Goal: Task Accomplishment & Management: Manage account settings

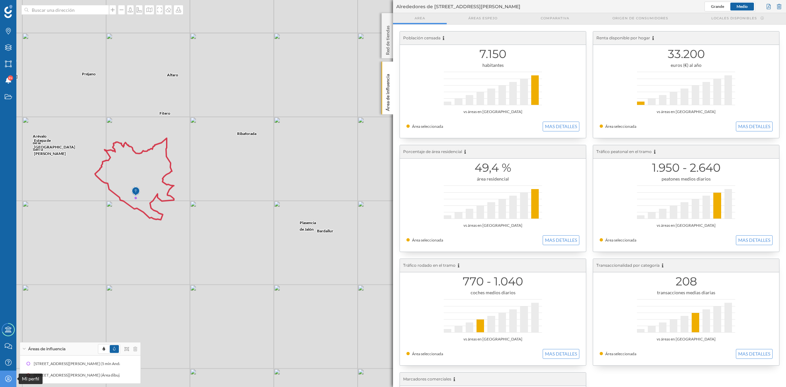
click at [8, 375] on div "Mi perfil" at bounding box center [8, 378] width 16 height 16
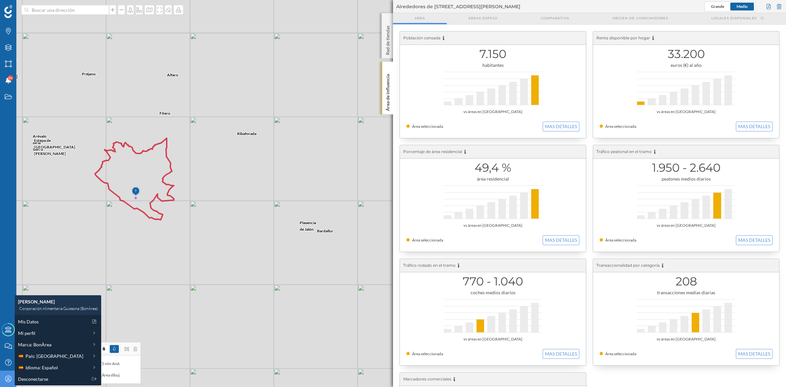
click at [78, 189] on div "[PERSON_NAME] Ribaforada Préjano Bardallur [PERSON_NAME] [PERSON_NAME] Galliner…" at bounding box center [393, 193] width 786 height 387
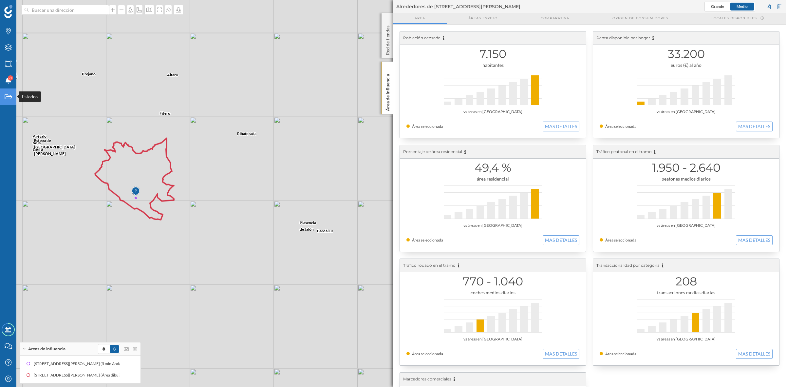
click at [5, 97] on icon "Estados" at bounding box center [8, 96] width 8 height 7
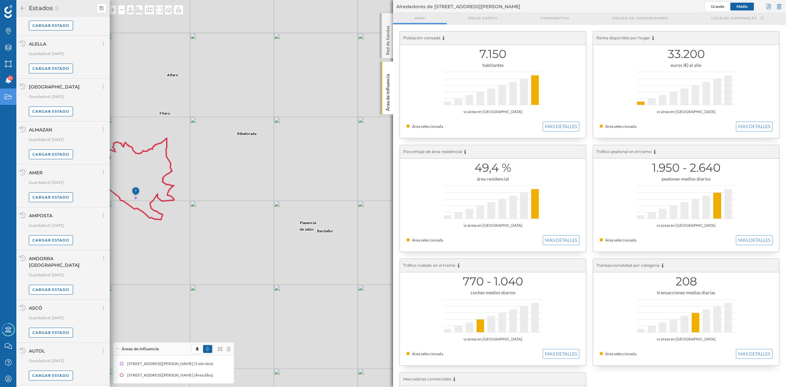
scroll to position [318, 0]
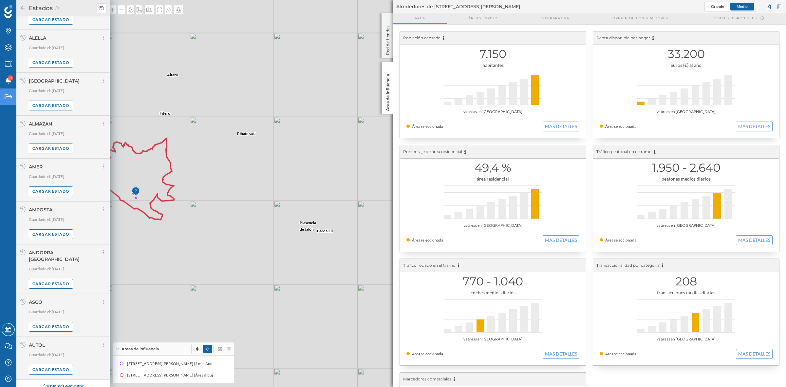
click at [48, 381] on div "Cargar más elementos" at bounding box center [62, 386] width 49 height 10
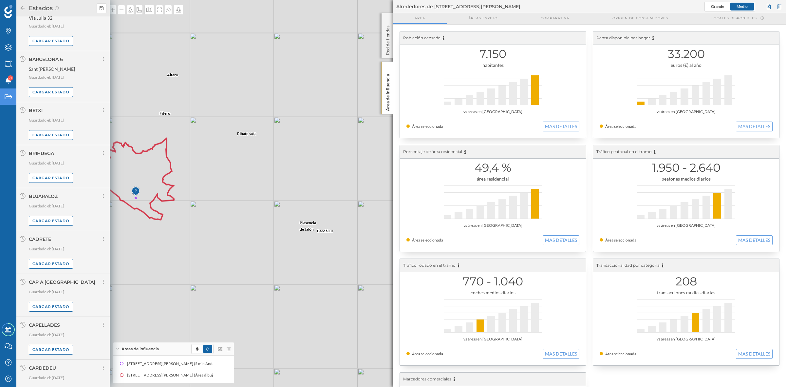
scroll to position [1012, 0]
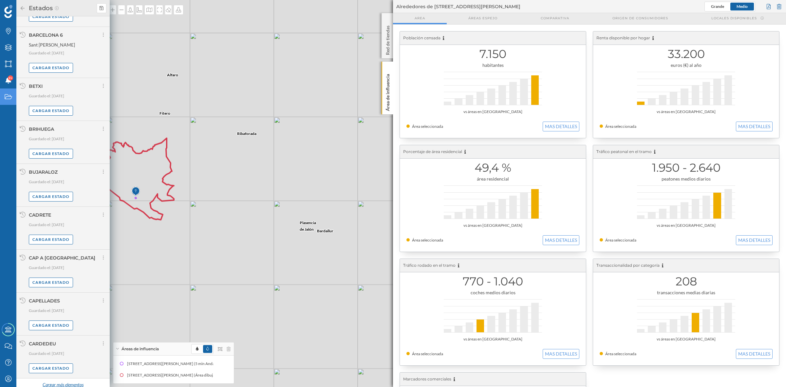
click at [78, 380] on div "Cargar más elementos" at bounding box center [62, 385] width 49 height 10
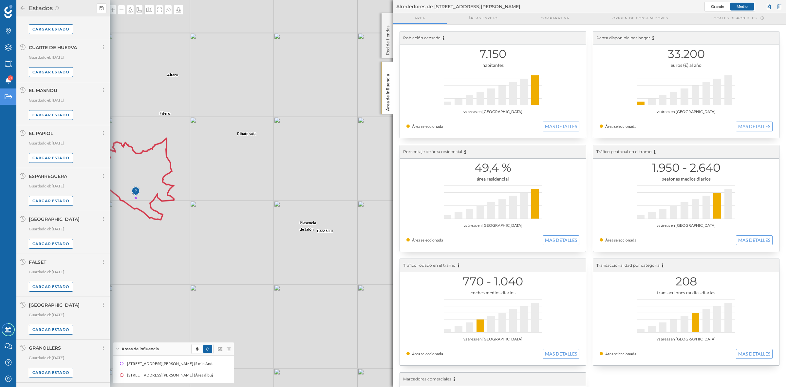
scroll to position [1685, 0]
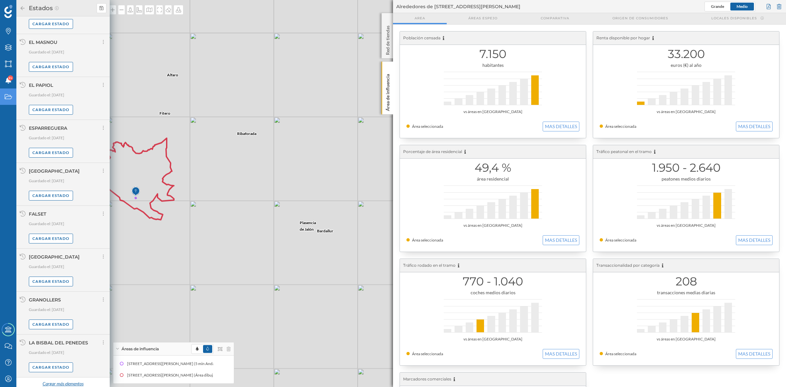
click at [73, 380] on div "Cargar más elementos" at bounding box center [62, 384] width 49 height 10
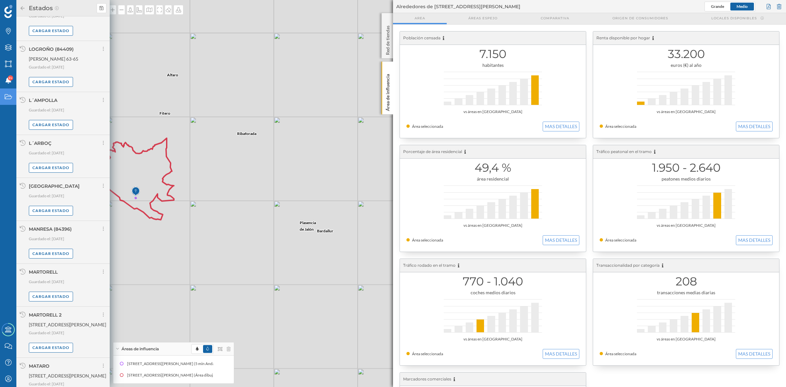
scroll to position [2371, 0]
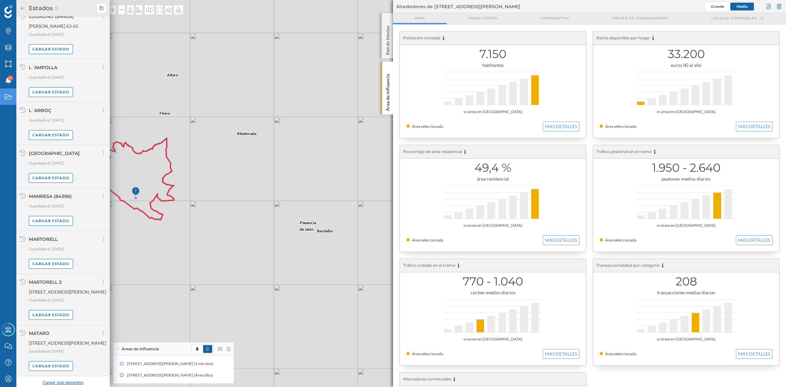
click at [80, 378] on div "Cargar más elementos" at bounding box center [62, 382] width 49 height 10
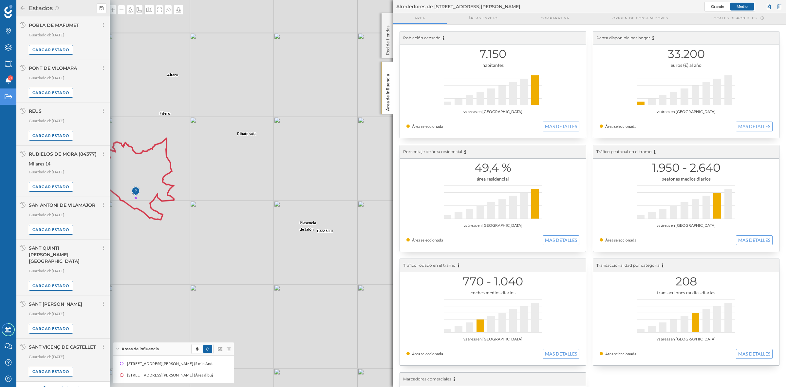
scroll to position [3066, 0]
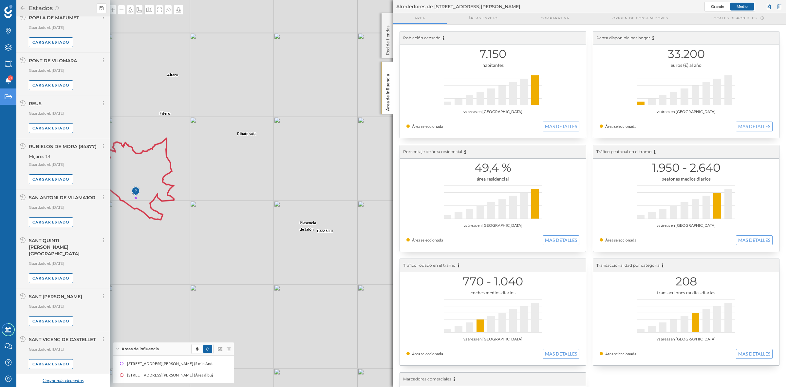
click at [58, 376] on div "Cargar más elementos" at bounding box center [62, 380] width 49 height 10
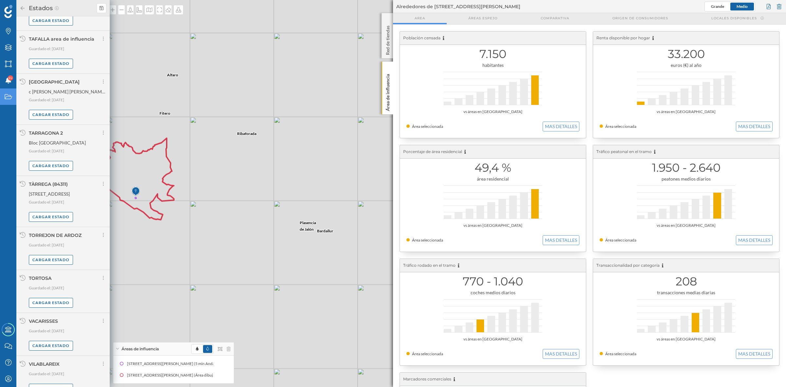
scroll to position [3742, 0]
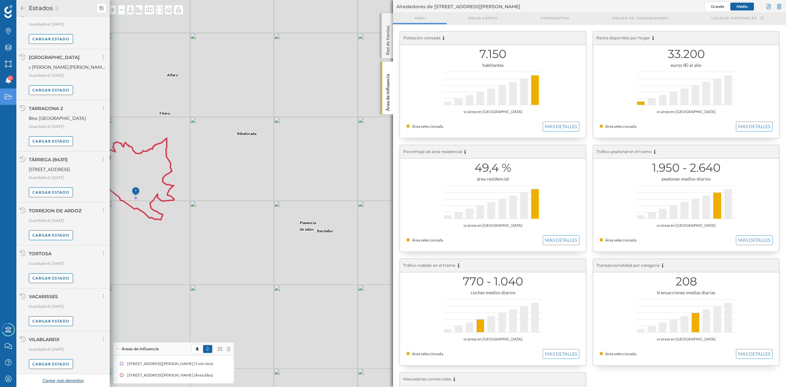
click at [48, 380] on div "Cargar más elementos" at bounding box center [62, 380] width 49 height 10
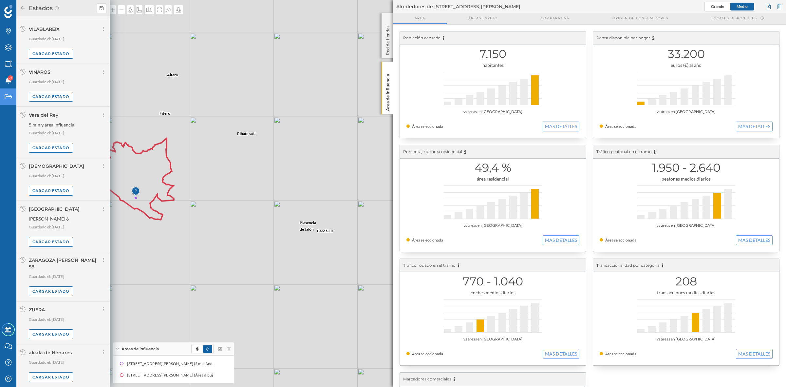
scroll to position [4052, 0]
click at [46, 375] on div "Cargar estado" at bounding box center [51, 377] width 44 height 10
